Goal: Information Seeking & Learning: Learn about a topic

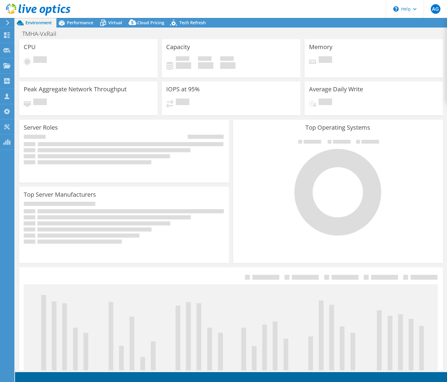
select select "Australia"
select select "AUD"
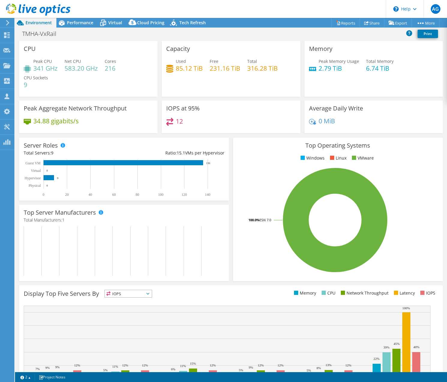
click at [317, 33] on div "TMHA-VxRail Print" at bounding box center [231, 33] width 432 height 11
click at [107, 90] on div "Peak CPU 341 GHz Net CPU 583.20 GHz Cores 216 CPU Sockets 9" at bounding box center [88, 76] width 129 height 36
drag, startPoint x: 270, startPoint y: 69, endPoint x: 220, endPoint y: 70, distance: 50.1
click at [220, 70] on div "Used 85.12 TiB Free 231.16 TiB Total 316.28 TiB" at bounding box center [230, 67] width 129 height 19
drag, startPoint x: 220, startPoint y: 70, endPoint x: 246, endPoint y: 67, distance: 25.7
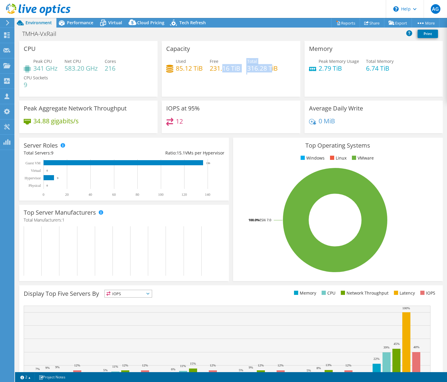
click at [247, 67] on h4 "316.28 TiB" at bounding box center [262, 68] width 31 height 7
click at [273, 68] on h4 "316.28 TiB" at bounding box center [262, 68] width 31 height 7
drag, startPoint x: 276, startPoint y: 70, endPoint x: 247, endPoint y: 68, distance: 29.1
click at [247, 68] on div "Used 85.12 TiB Free 231.16 TiB Total 316.28 TiB" at bounding box center [230, 67] width 129 height 19
drag, startPoint x: 247, startPoint y: 68, endPoint x: 278, endPoint y: 73, distance: 32.1
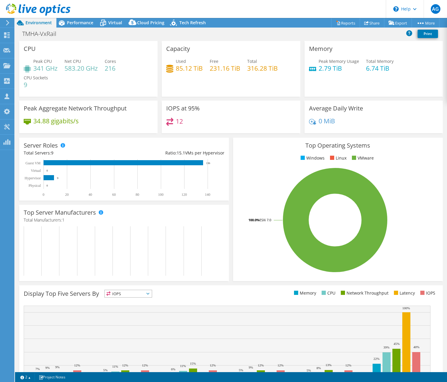
click at [280, 73] on div "Used 85.12 TiB Free 231.16 TiB Total 316.28 TiB" at bounding box center [230, 67] width 129 height 19
drag, startPoint x: 245, startPoint y: 69, endPoint x: 257, endPoint y: 70, distance: 12.3
click at [257, 70] on div "Used 85.12 TiB Free 231.16 TiB Total 316.28 TiB" at bounding box center [230, 67] width 129 height 19
click at [257, 70] on h4 "316.28 TiB" at bounding box center [262, 68] width 31 height 7
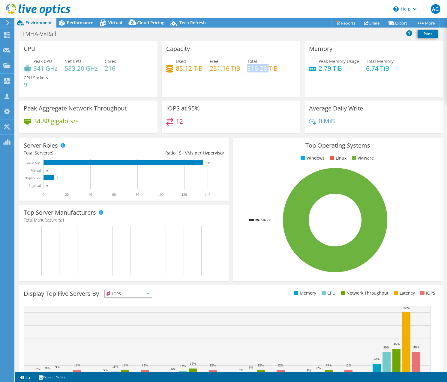
click at [257, 70] on h4 "316.28 TiB" at bounding box center [262, 68] width 31 height 7
click at [319, 69] on h4 "2.79 TiB" at bounding box center [338, 68] width 40 height 7
drag, startPoint x: 167, startPoint y: 108, endPoint x: 198, endPoint y: 126, distance: 35.6
click at [198, 126] on div "IOPS at 95% 12" at bounding box center [231, 117] width 138 height 33
drag, startPoint x: 198, startPoint y: 126, endPoint x: 185, endPoint y: 121, distance: 13.2
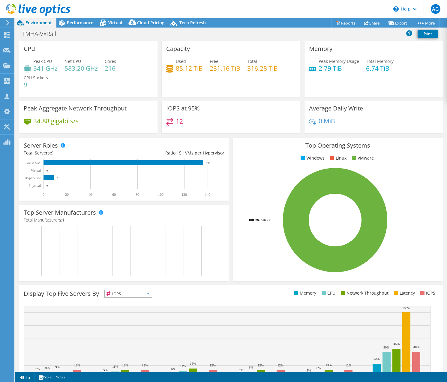
click at [185, 121] on div "12" at bounding box center [230, 124] width 129 height 13
drag, startPoint x: 182, startPoint y: 122, endPoint x: 165, endPoint y: 108, distance: 22.4
click at [165, 108] on div "IOPS at 95% 12" at bounding box center [231, 117] width 138 height 33
click at [166, 108] on h3 "IOPS at 95%" at bounding box center [183, 108] width 34 height 7
drag, startPoint x: 165, startPoint y: 108, endPoint x: 192, endPoint y: 123, distance: 31.5
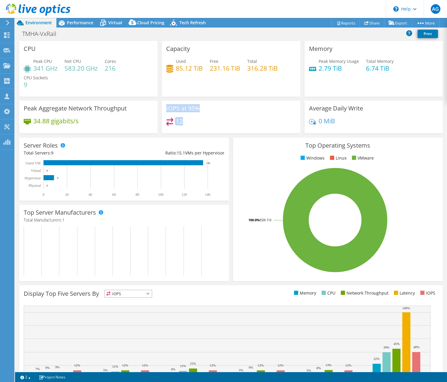
click at [192, 123] on div "IOPS at 95% 12" at bounding box center [231, 117] width 138 height 33
click at [192, 123] on div "12" at bounding box center [230, 124] width 129 height 13
drag, startPoint x: 190, startPoint y: 123, endPoint x: 162, endPoint y: 109, distance: 31.2
click at [162, 109] on div "IOPS at 95% 12" at bounding box center [231, 117] width 138 height 33
drag, startPoint x: 162, startPoint y: 109, endPoint x: 173, endPoint y: 109, distance: 11.7
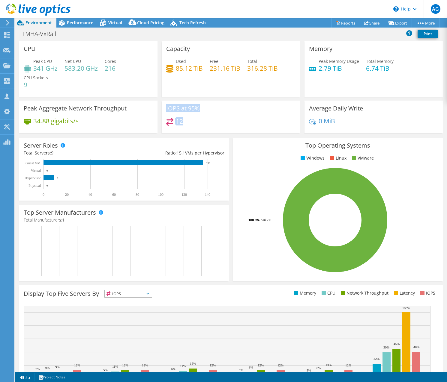
click at [173, 109] on h3 "IOPS at 95%" at bounding box center [183, 108] width 34 height 7
click at [78, 25] on div "Performance" at bounding box center [76, 23] width 41 height 10
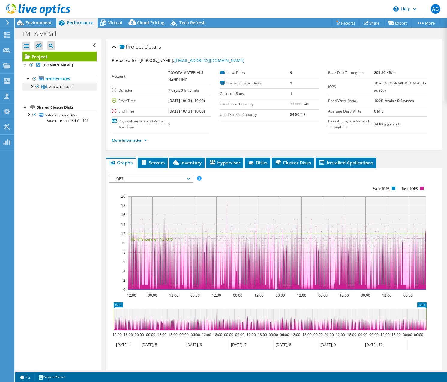
click at [55, 88] on span "VxRail-Cluster1" at bounding box center [61, 87] width 25 height 5
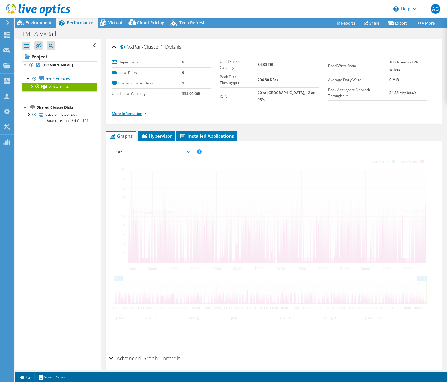
click at [126, 111] on link "More Information" at bounding box center [129, 113] width 35 height 5
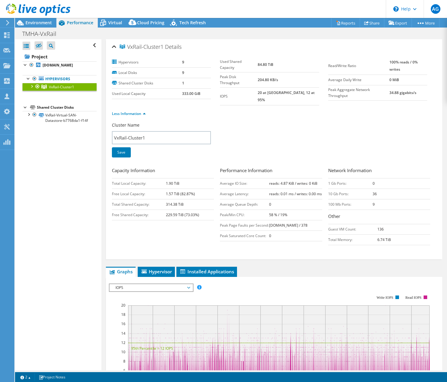
click at [243, 129] on div "Cluster Name VxRail-Cluster1 Save" at bounding box center [274, 143] width 324 height 43
click at [31, 88] on div at bounding box center [31, 86] width 6 height 6
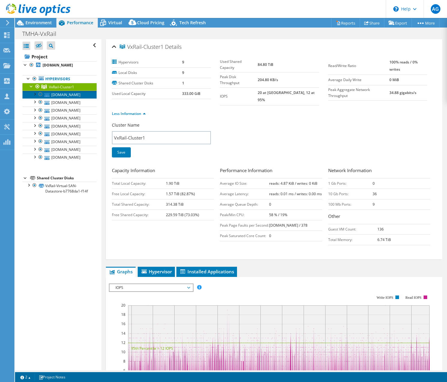
click at [64, 97] on link "[DOMAIN_NAME]" at bounding box center [59, 95] width 74 height 8
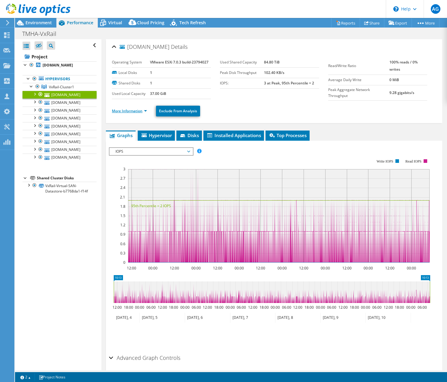
click at [126, 111] on link "More Information" at bounding box center [129, 111] width 35 height 5
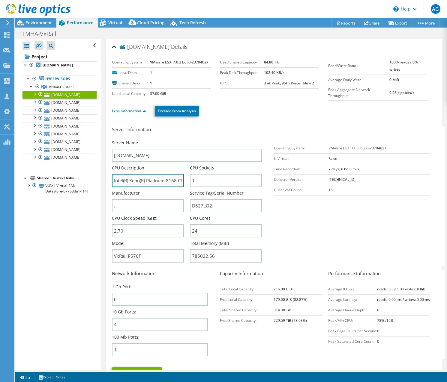
click at [163, 180] on input "Intel(R) Xeon(R) Platinum 8168 CPU @ 2.70GHz 2.69 GHz" at bounding box center [148, 180] width 72 height 13
drag, startPoint x: 115, startPoint y: 180, endPoint x: 172, endPoint y: 182, distance: 57.6
click at [195, 140] on div "Server Name [DOMAIN_NAME] CPU Description Intel(R) Xeon(R) Platinum 8168 CPU @ …" at bounding box center [190, 140] width 156 height 0
click at [153, 181] on input "Intel(R) Xeon(R) Platinum 8168 CPU @ 2.70GHz 2.69 GHz" at bounding box center [148, 180] width 72 height 13
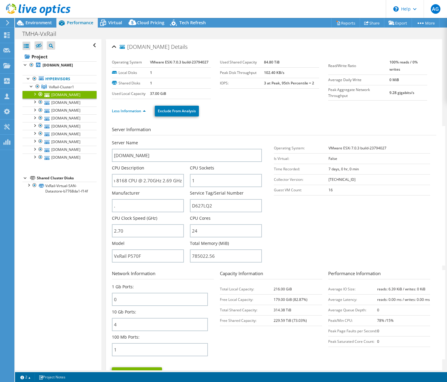
click at [287, 34] on div "TMHA-VxRail Print" at bounding box center [231, 33] width 432 height 11
click at [36, 25] on span "Environment" at bounding box center [38, 23] width 26 height 6
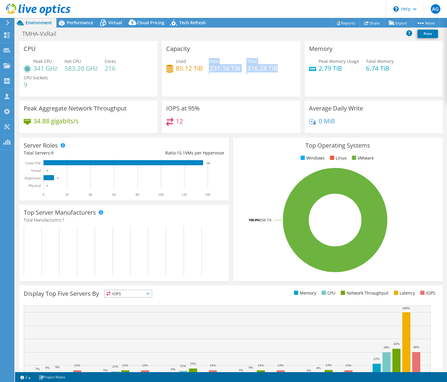
drag, startPoint x: 271, startPoint y: 69, endPoint x: 207, endPoint y: 70, distance: 64.2
click at [207, 70] on div "Used 85.12 TiB Free 231.16 TiB Total 316.28 TiB" at bounding box center [230, 67] width 129 height 19
drag, startPoint x: 207, startPoint y: 70, endPoint x: 211, endPoint y: 70, distance: 4.2
click at [211, 70] on h4 "231.16 TiB" at bounding box center [225, 68] width 31 height 7
drag, startPoint x: 209, startPoint y: 70, endPoint x: 277, endPoint y: 70, distance: 68.0
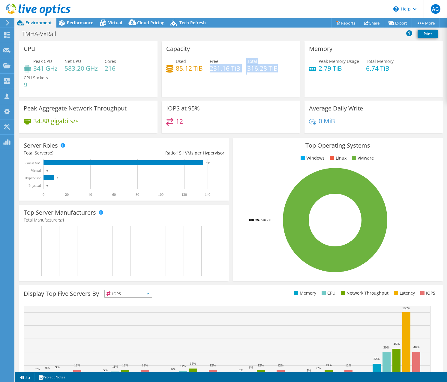
click at [277, 70] on div "Used 85.12 TiB Free 231.16 TiB Total 316.28 TiB" at bounding box center [230, 67] width 129 height 19
click at [177, 69] on h4 "85.12 TiB" at bounding box center [189, 68] width 27 height 7
drag, startPoint x: 175, startPoint y: 69, endPoint x: 201, endPoint y: 68, distance: 25.5
click at [201, 68] on h4 "85.12 TiB" at bounding box center [189, 68] width 27 height 7
click at [238, 262] on rect at bounding box center [334, 220] width 195 height 105
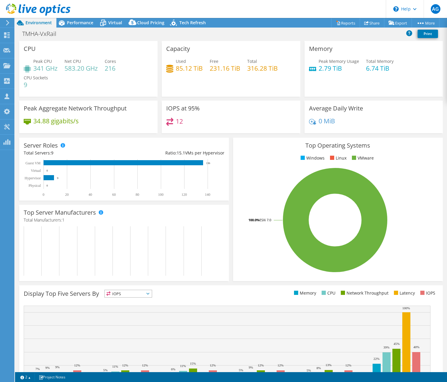
click at [216, 82] on div "Capacity Used 85.12 TiB Free 231.16 TiB Total 316.28 TiB" at bounding box center [231, 69] width 138 height 56
click at [84, 22] on span "Performance" at bounding box center [80, 23] width 26 height 6
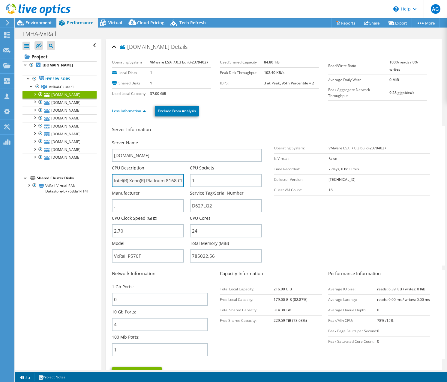
drag, startPoint x: 151, startPoint y: 181, endPoint x: 155, endPoint y: 180, distance: 4.2
click at [151, 181] on input "Intel(R) Xeon(R) Platinum 8168 CPU @ 2.70GHz 2.69 GHz" at bounding box center [148, 180] width 72 height 13
drag, startPoint x: 164, startPoint y: 180, endPoint x: 191, endPoint y: 179, distance: 27.3
click at [191, 140] on div "Server Name [DOMAIN_NAME] CPU Description Intel(R) Xeon(R) Platinum 8168 CPU @ …" at bounding box center [190, 140] width 156 height 0
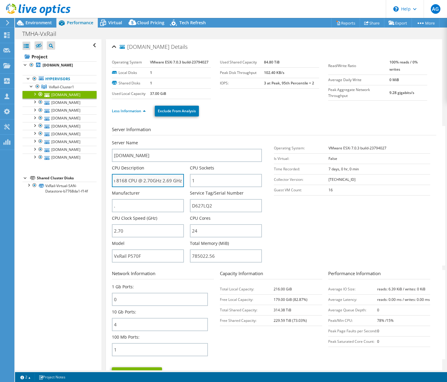
click at [155, 184] on input "Intel(R) Xeon(R) Platinum 8168 CPU @ 2.70GHz 2.69 GHz" at bounding box center [148, 180] width 72 height 13
drag, startPoint x: 97, startPoint y: 183, endPoint x: 111, endPoint y: 180, distance: 14.3
click at [103, 181] on div "[DOMAIN_NAME] Details Operating System VMware ESXi 7.0.3 build-23794027 Local D…" at bounding box center [273, 352] width 345 height 626
click at [163, 181] on input "Intel(R) Xeon(R) Platinum 8168 CPU @ 2.70GHz 2.69 GHz" at bounding box center [148, 180] width 72 height 13
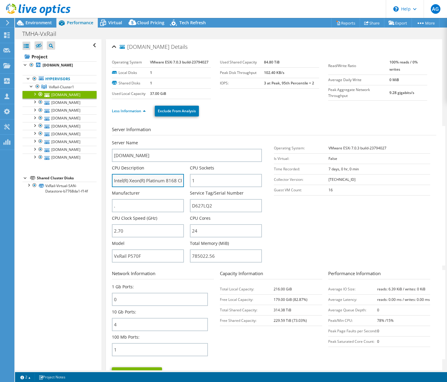
click at [167, 181] on input "Intel(R) Xeon(R) Platinum 8168 CPU @ 2.70GHz 2.69 GHz" at bounding box center [148, 180] width 72 height 13
click at [172, 180] on input "Intel(R) Xeon(R) Platinum 8168 CPU @ 2.70GHz 2.69 GHz" at bounding box center [148, 180] width 72 height 13
click at [173, 183] on input "Intel(R) Xeon(R) Platinum 8168 CPU @ 2.70GHz 2.69 GHz" at bounding box center [148, 180] width 72 height 13
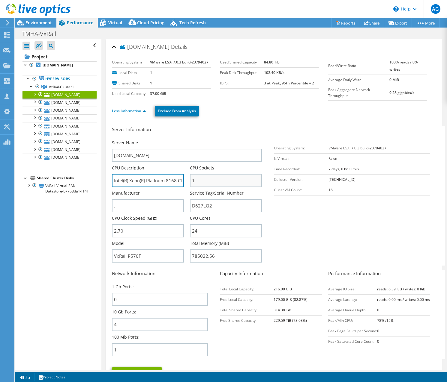
scroll to position [0, 51]
drag, startPoint x: 162, startPoint y: 183, endPoint x: 205, endPoint y: 181, distance: 43.0
click at [205, 140] on div "Server Name [DOMAIN_NAME] CPU Description Intel(R) Xeon(R) Platinum 8168 CPU @ …" at bounding box center [190, 140] width 156 height 0
click at [150, 185] on input "Intel(R) Xeon(R) Platinum 8168 CPU @ 2.70GHz 2.69 GHz" at bounding box center [148, 180] width 72 height 13
drag, startPoint x: 135, startPoint y: 181, endPoint x: 183, endPoint y: 180, distance: 48.3
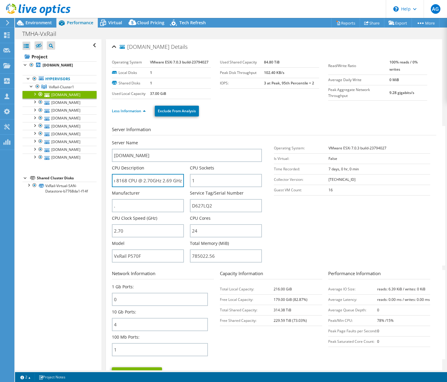
click at [183, 180] on div "CPU Description Intel(R) Xeon(R) Platinum 8168 CPU @ 2.70GHz 2.69 GHz" at bounding box center [151, 176] width 78 height 22
click at [156, 180] on input "Intel(R) Xeon(R) Platinum 8168 CPU @ 2.70GHz 2.69 GHz" at bounding box center [148, 180] width 72 height 13
drag, startPoint x: 158, startPoint y: 180, endPoint x: 169, endPoint y: 178, distance: 11.2
click at [159, 180] on input "Intel(R) Xeon(R) Platinum 8168 CPU @ 2.70GHz 2.69 GHz" at bounding box center [148, 180] width 72 height 13
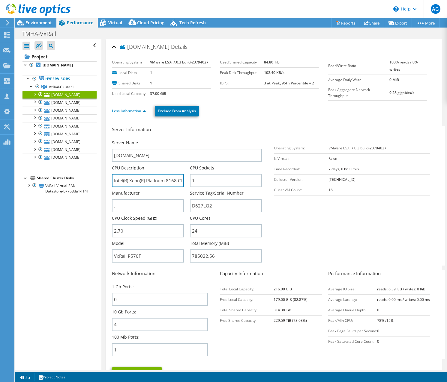
drag, startPoint x: 144, startPoint y: 180, endPoint x: 81, endPoint y: 177, distance: 63.6
click at [81, 177] on div "Open All Close All Hide Excluded Nodes Project Tree Filter" at bounding box center [231, 205] width 432 height 332
click at [412, 114] on ul "Less Information Exclude From Analysis" at bounding box center [274, 110] width 324 height 12
click at [265, 12] on header "AG Channel Partner [PERSON_NAME] [EMAIL_ADDRESS][DOMAIN_NAME] The Missing Link …" at bounding box center [223, 9] width 447 height 18
